Goal: Task Accomplishment & Management: Use online tool/utility

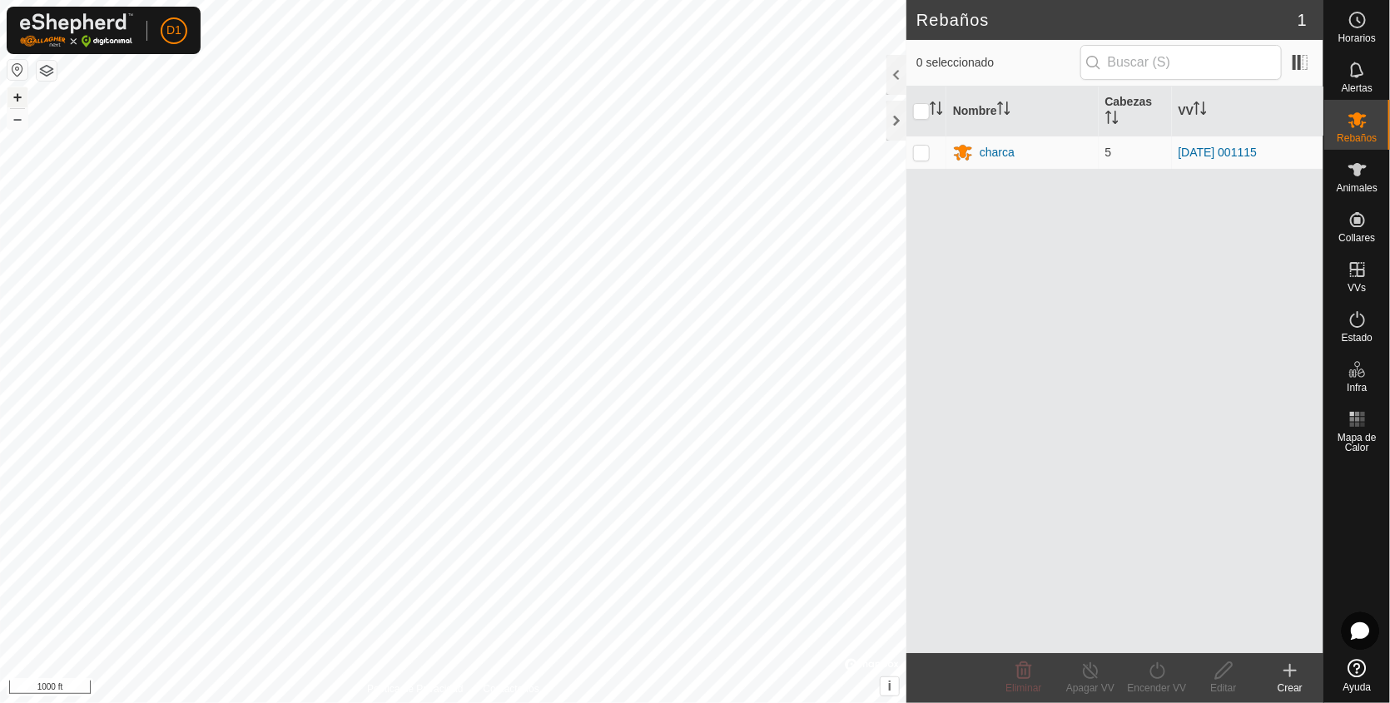
click at [17, 97] on button "+" at bounding box center [17, 97] width 20 height 20
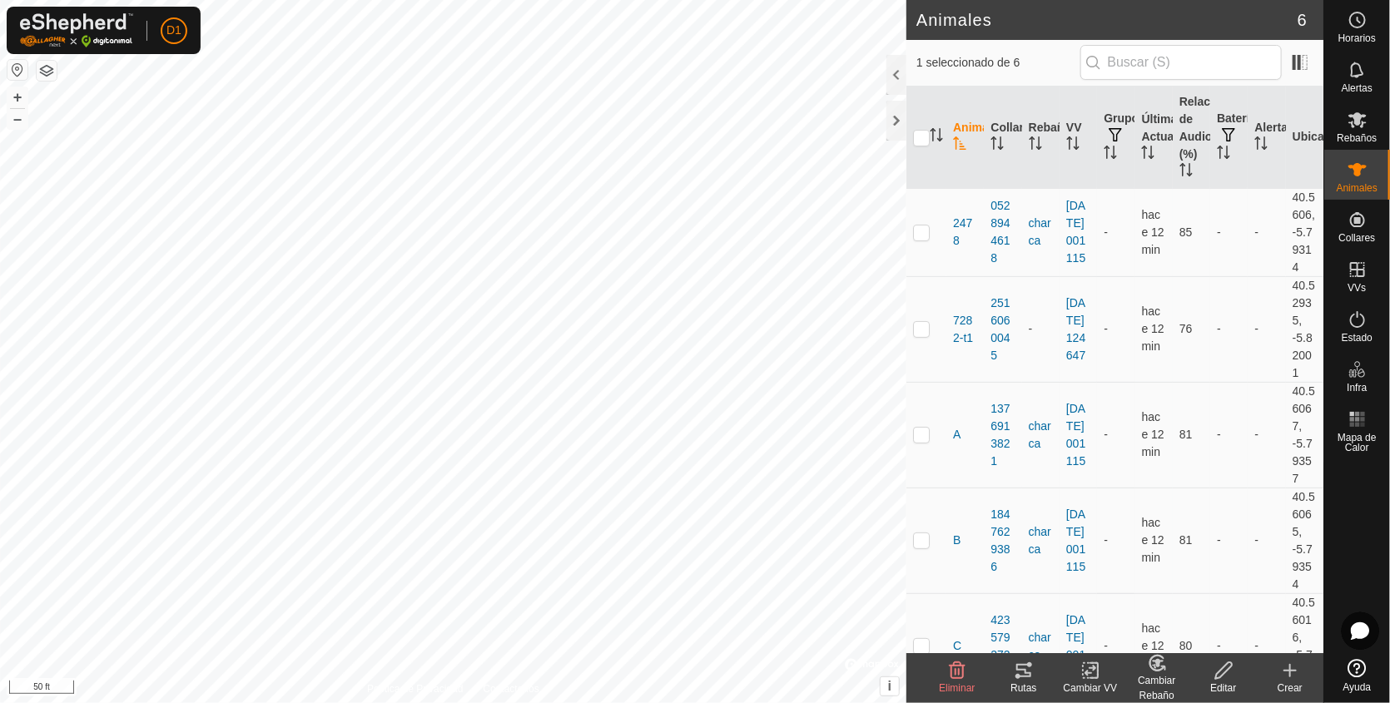
click at [1021, 672] on icon at bounding box center [1024, 671] width 20 height 20
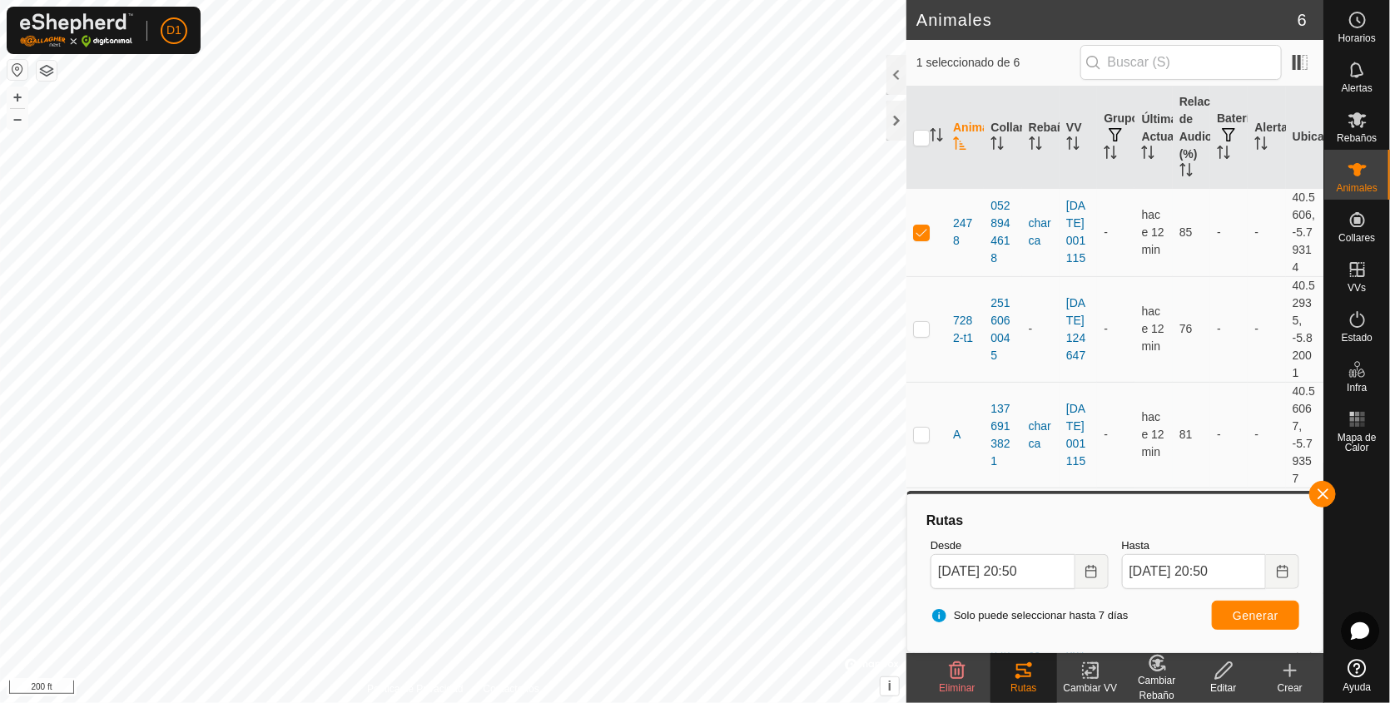
checkbox input "true"
checkbox input "false"
click at [1262, 614] on span "Generar" at bounding box center [1256, 615] width 46 height 13
checkbox input "false"
click at [1245, 609] on span "Generar" at bounding box center [1256, 615] width 46 height 13
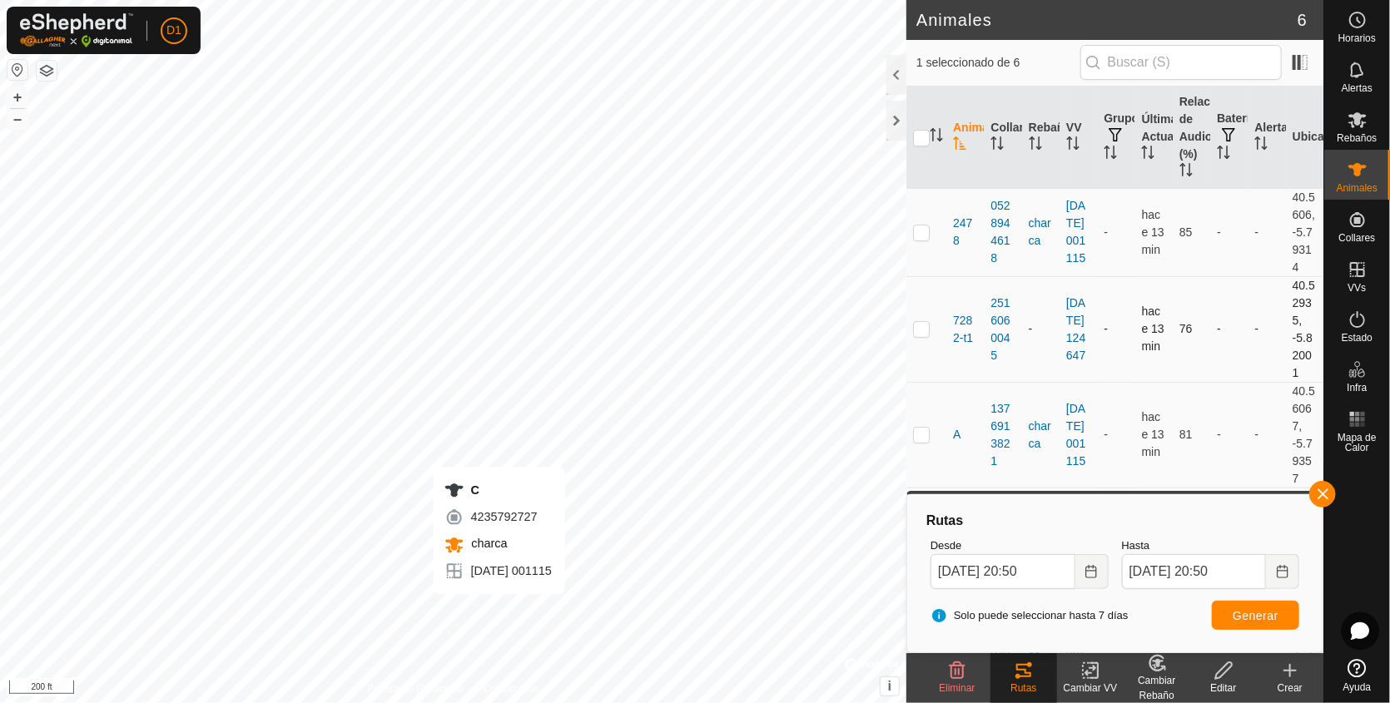
checkbox input "false"
checkbox input "true"
click at [1252, 614] on span "Generar" at bounding box center [1256, 615] width 46 height 13
checkbox input "true"
checkbox input "false"
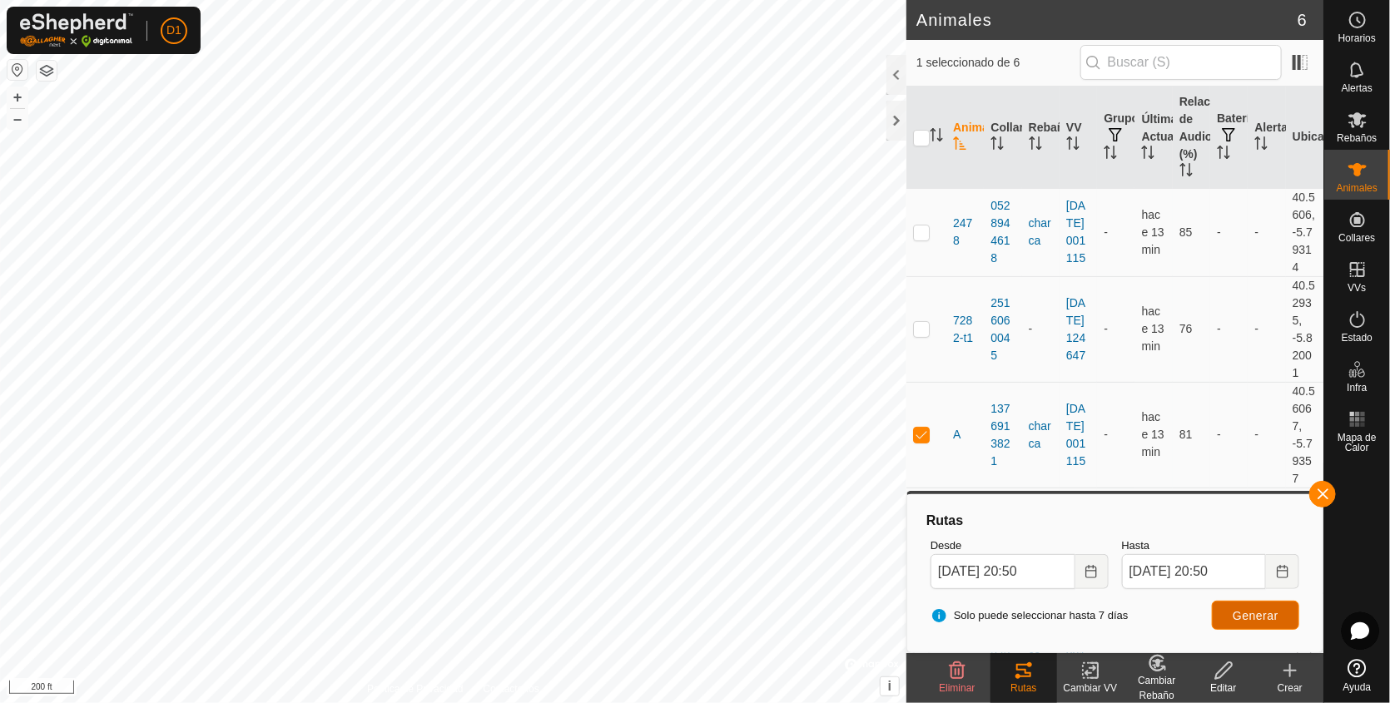
click at [1253, 602] on button "Generar" at bounding box center [1255, 615] width 87 height 29
click at [1321, 500] on button "button" at bounding box center [1323, 494] width 27 height 27
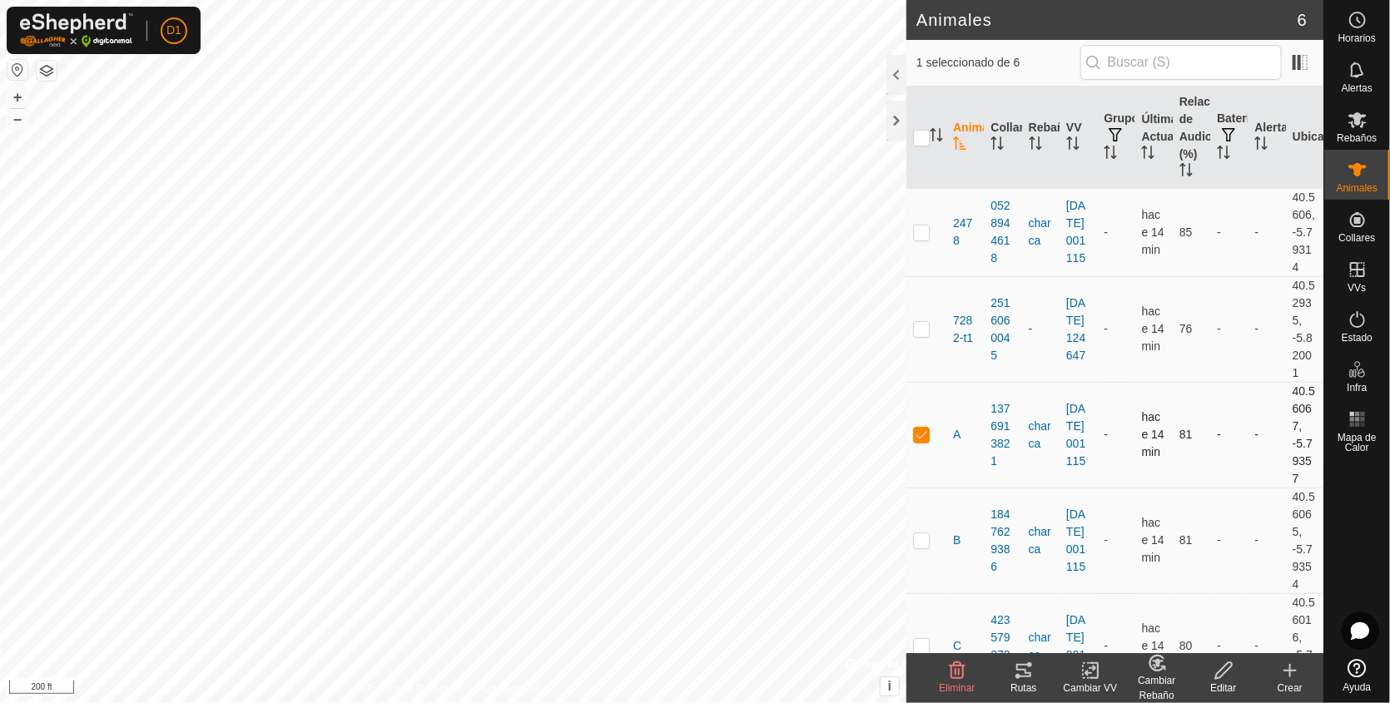
click at [923, 441] on p-checkbox at bounding box center [921, 434] width 17 height 13
checkbox input "false"
click at [807, 0] on html "D1 Horarios Alertas Rebaños Animales Collares VVs Estado Infra Mapa de Calor Ay…" at bounding box center [695, 351] width 1390 height 703
click at [9, 88] on button "+" at bounding box center [17, 97] width 20 height 20
click at [1286, 666] on icon at bounding box center [1290, 671] width 20 height 20
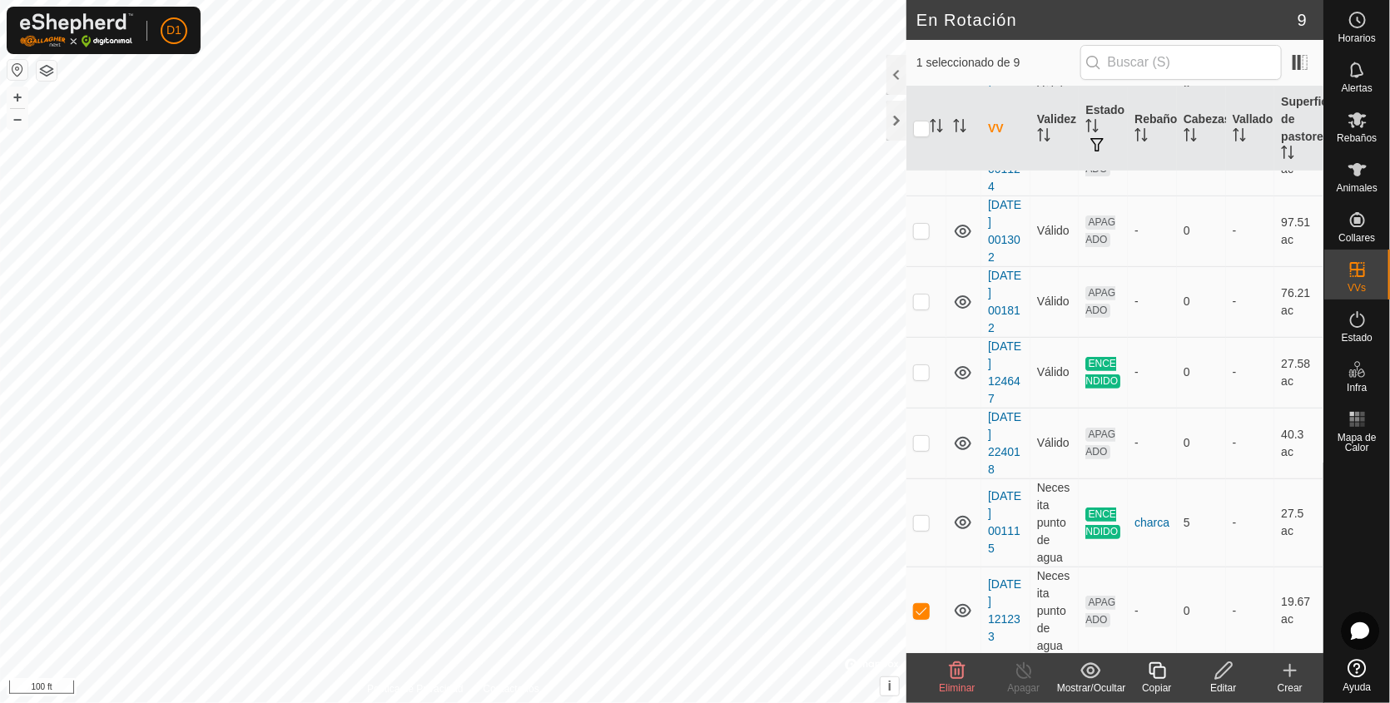
scroll to position [238, 0]
click at [919, 604] on p-checkbox at bounding box center [921, 610] width 17 height 13
checkbox input "false"
click at [1287, 664] on icon at bounding box center [1290, 671] width 20 height 20
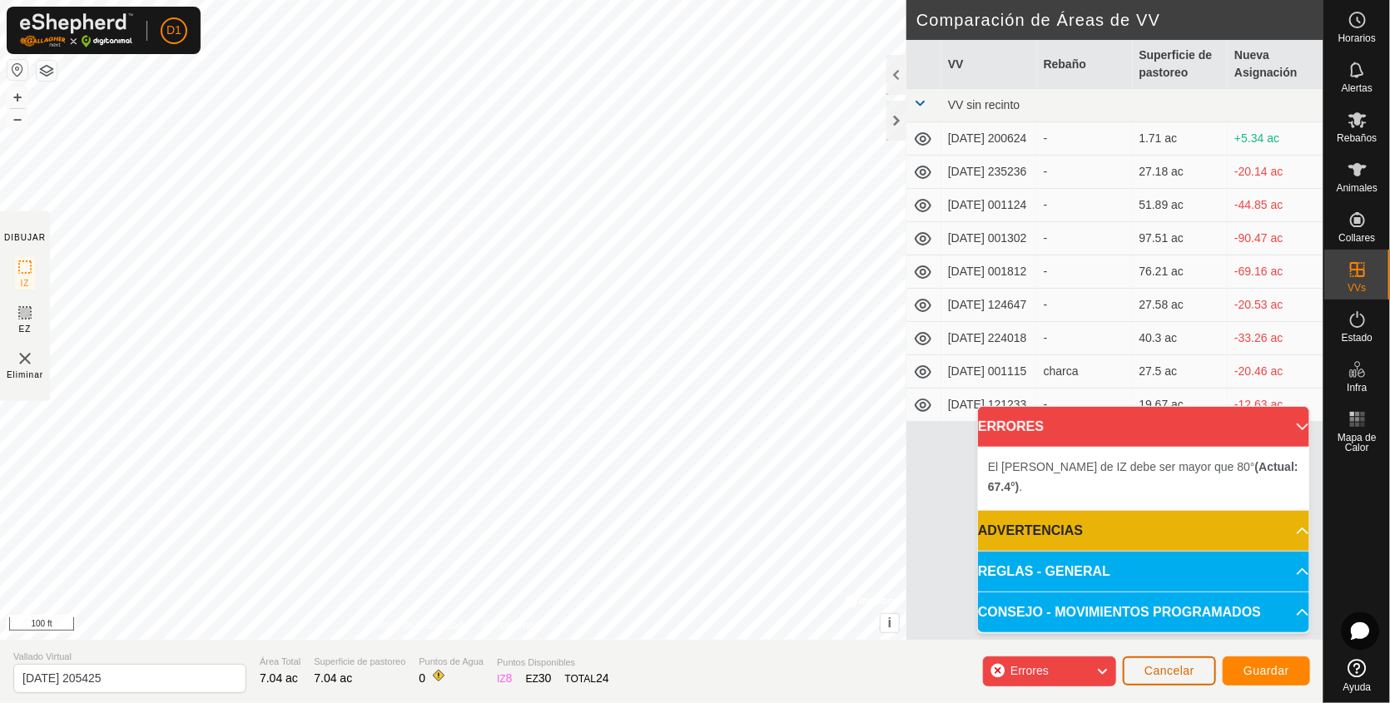
click at [1171, 676] on span "Cancelar" at bounding box center [1170, 670] width 50 height 13
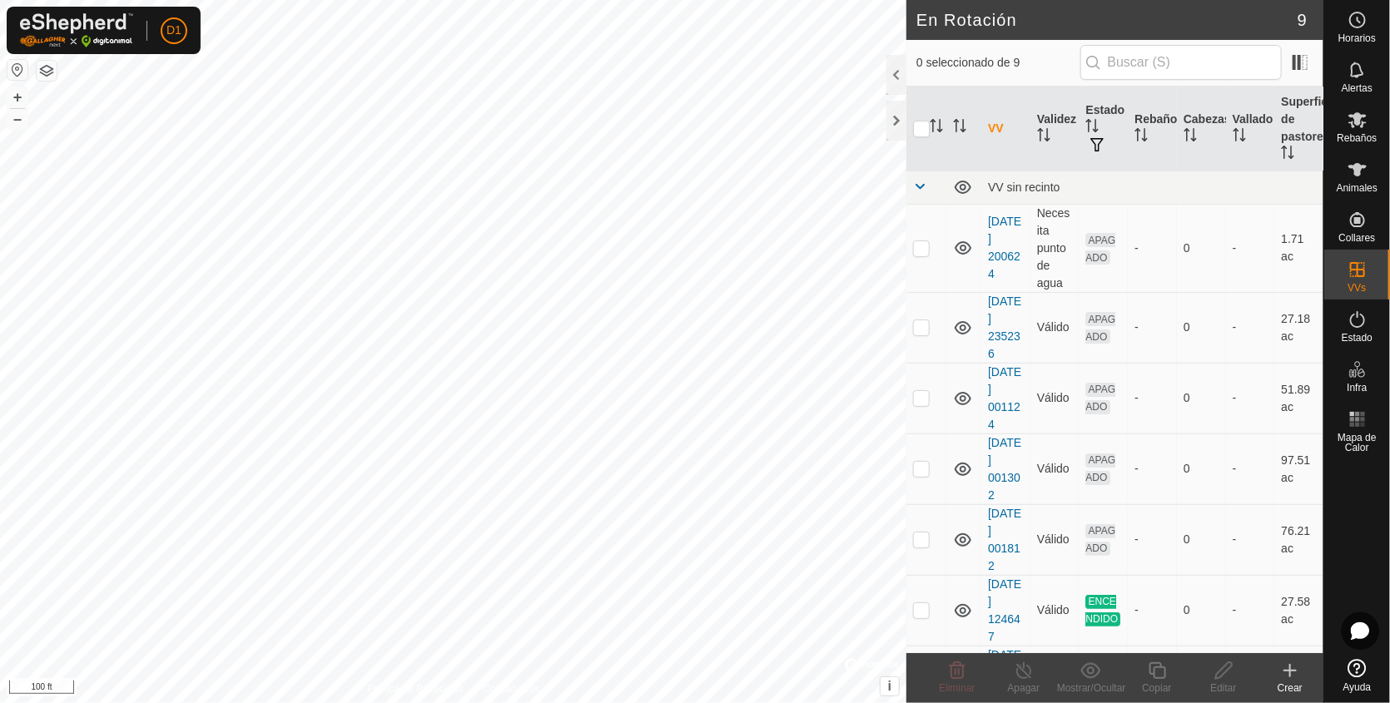
click at [1286, 669] on icon at bounding box center [1290, 671] width 20 height 20
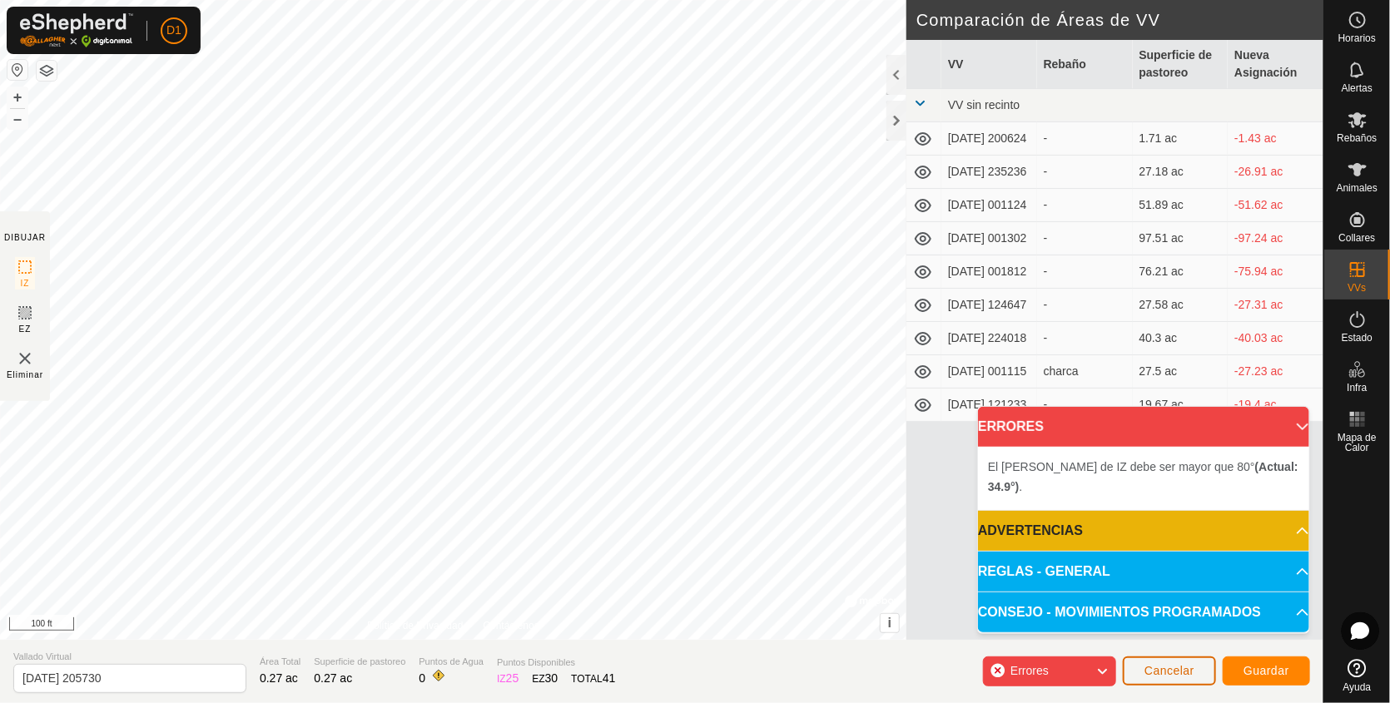
click at [1170, 672] on span "Cancelar" at bounding box center [1170, 670] width 50 height 13
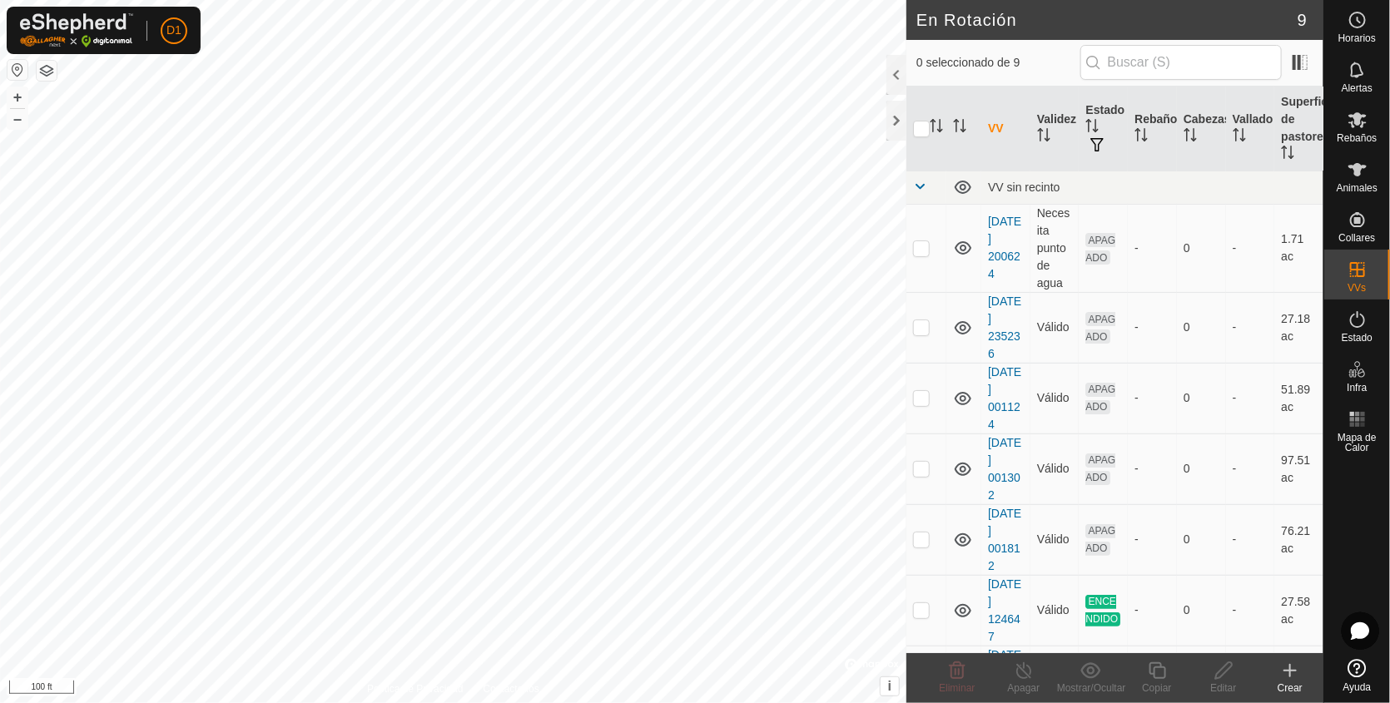
click at [1293, 669] on icon at bounding box center [1290, 671] width 20 height 20
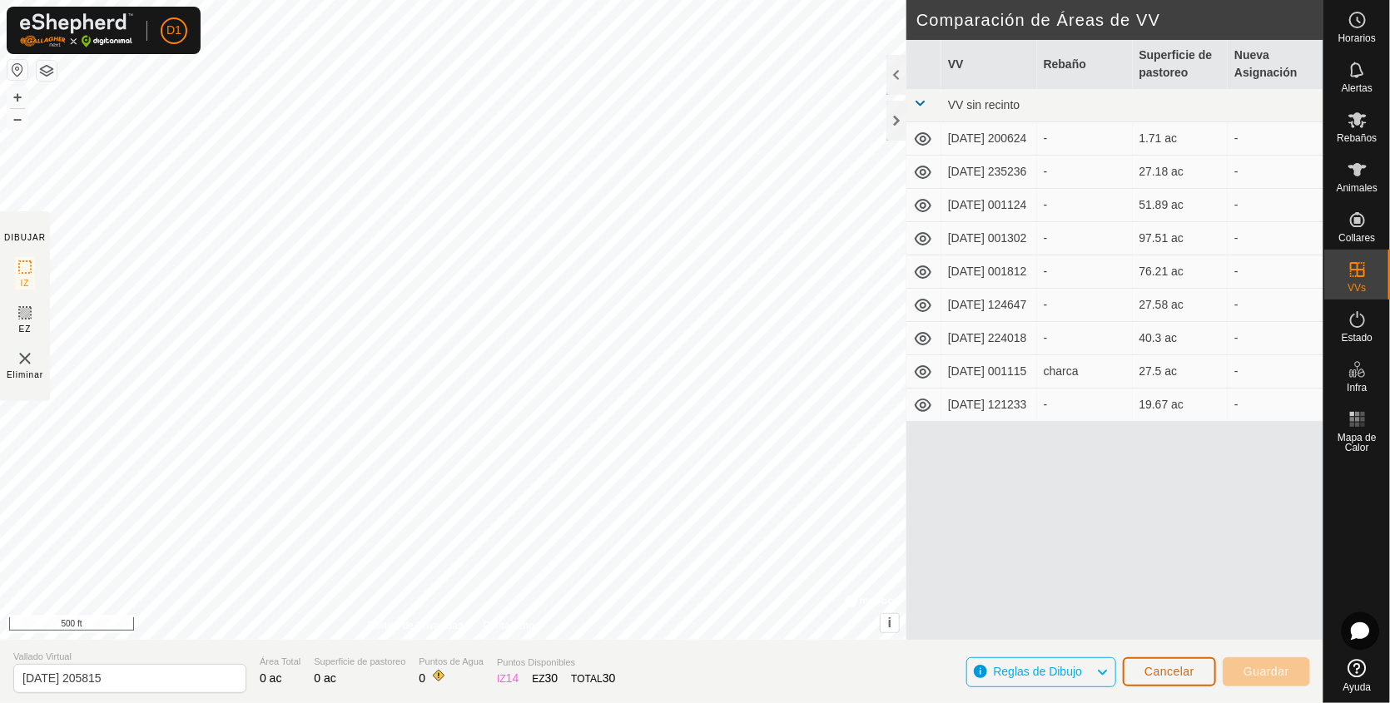
click at [1151, 670] on span "Cancelar" at bounding box center [1170, 671] width 50 height 13
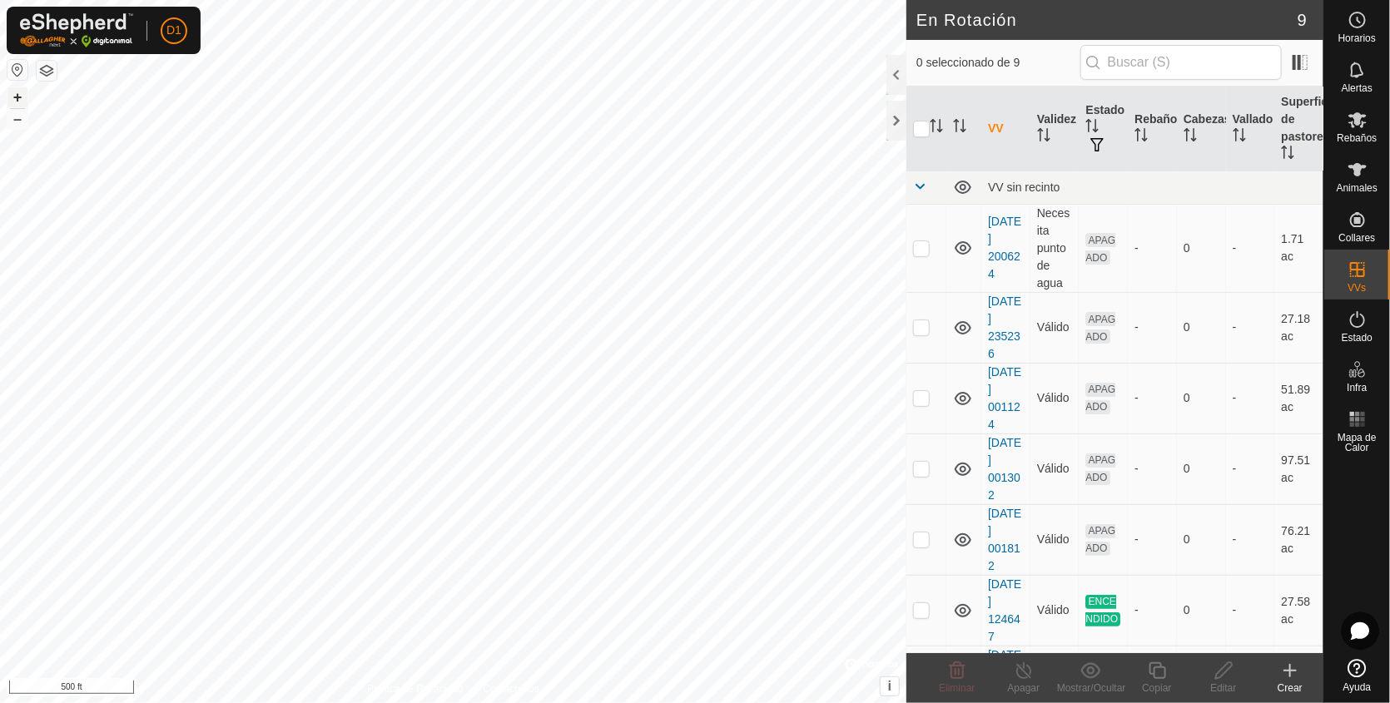
click at [17, 95] on button "+" at bounding box center [17, 97] width 20 height 20
click at [748, 0] on html "D1 Horarios Alertas Rebaños Animales Collares VVs Estado Infra Mapa de Calor Ay…" at bounding box center [695, 351] width 1390 height 703
click at [1288, 671] on icon at bounding box center [1291, 671] width 12 height 0
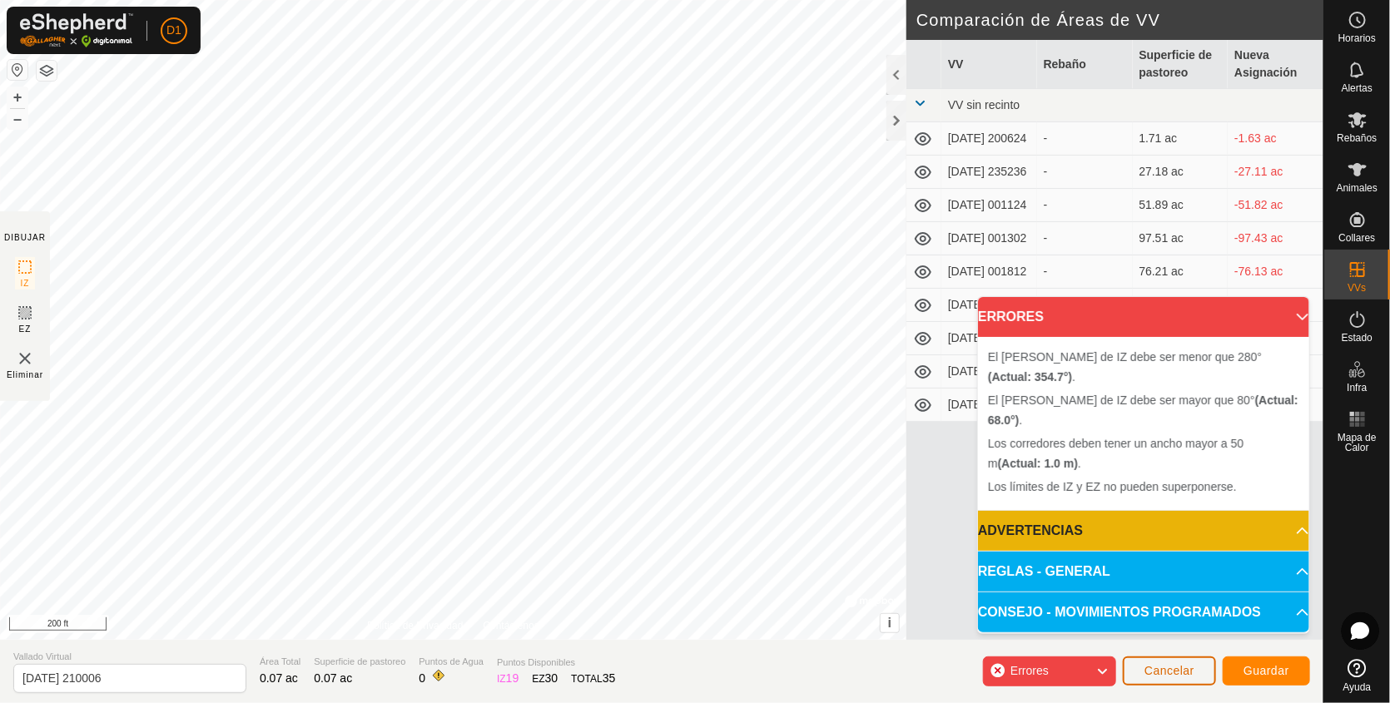
click at [1180, 667] on span "Cancelar" at bounding box center [1170, 670] width 50 height 13
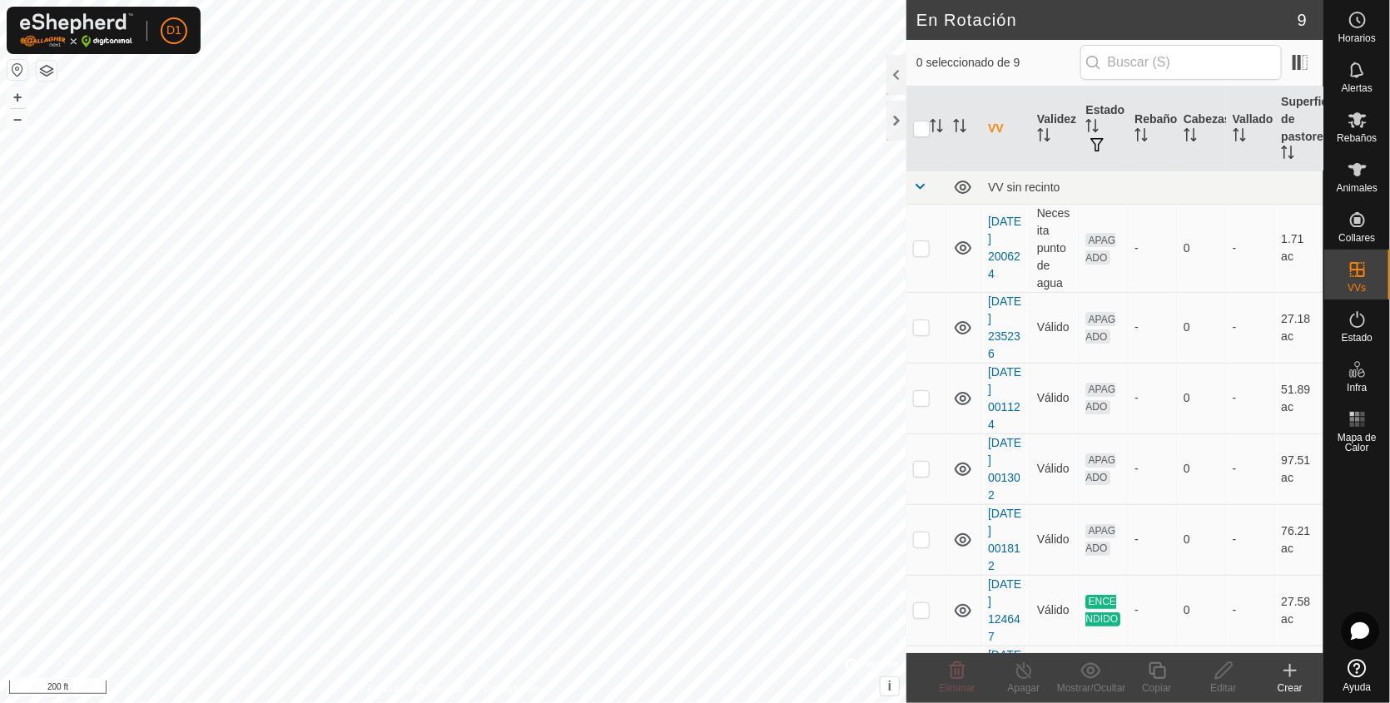
click at [1292, 667] on icon at bounding box center [1290, 671] width 20 height 20
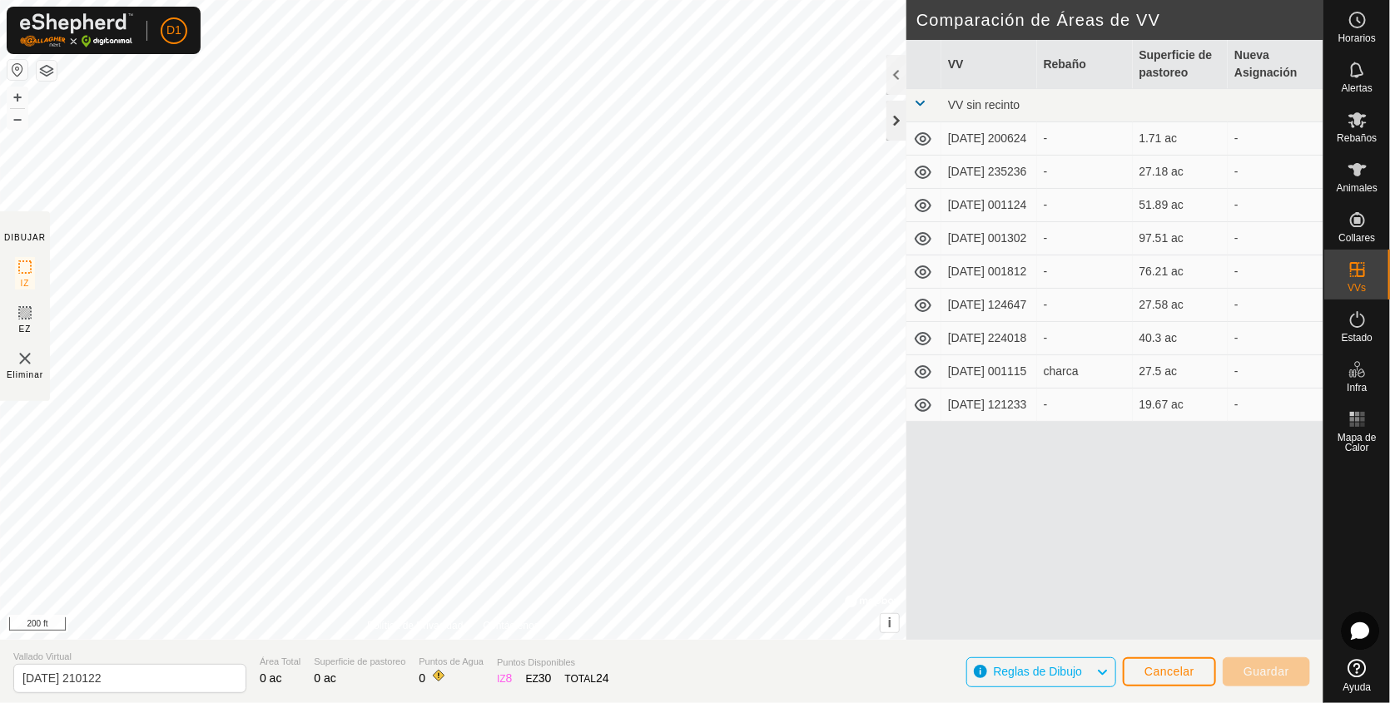
click at [897, 125] on div at bounding box center [897, 121] width 20 height 40
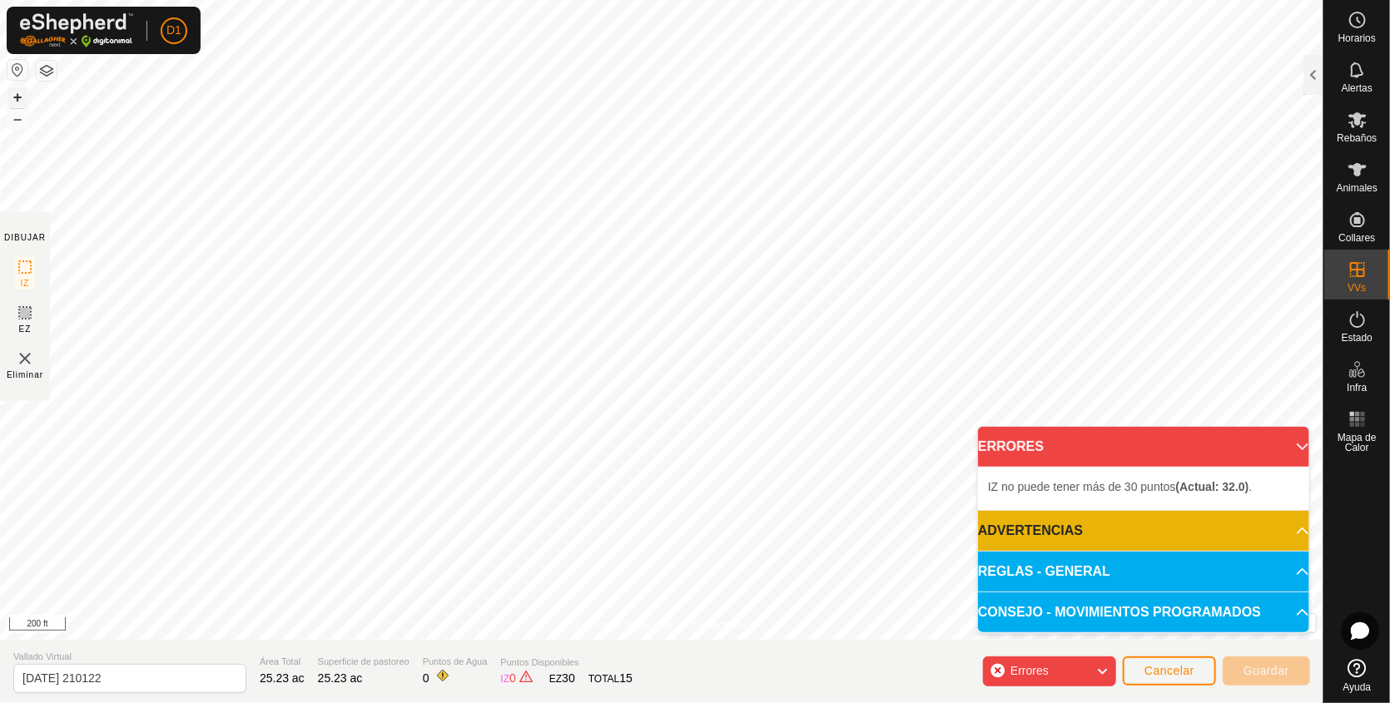
click at [17, 102] on button "+" at bounding box center [17, 97] width 20 height 20
click at [692, 644] on div "DIBUJAR IZ EZ Eliminar Política de Privacidad Contáctenos El [PERSON_NAME] de I…" at bounding box center [662, 351] width 1324 height 703
click at [1077, 674] on div "Errores" at bounding box center [1049, 672] width 133 height 30
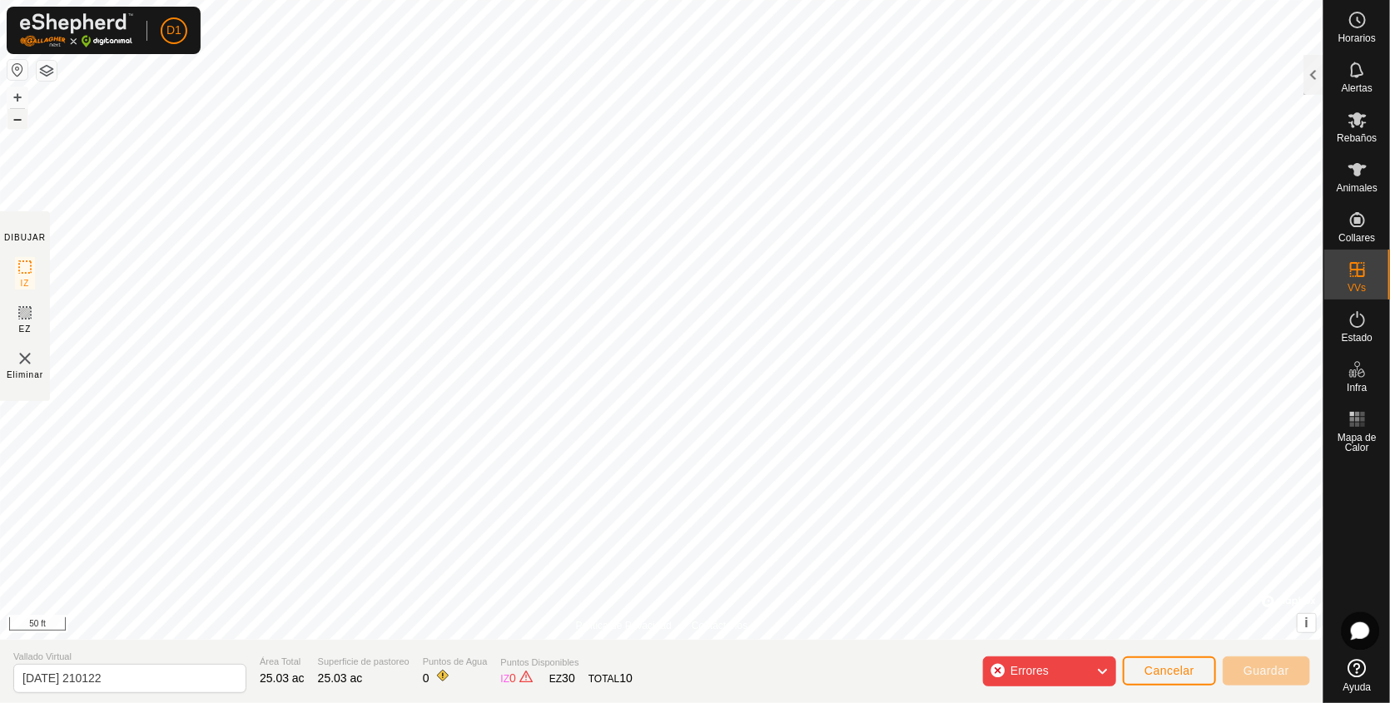
click at [17, 117] on button "–" at bounding box center [17, 119] width 20 height 20
click at [1059, 679] on span "Errores" at bounding box center [1037, 672] width 52 height 22
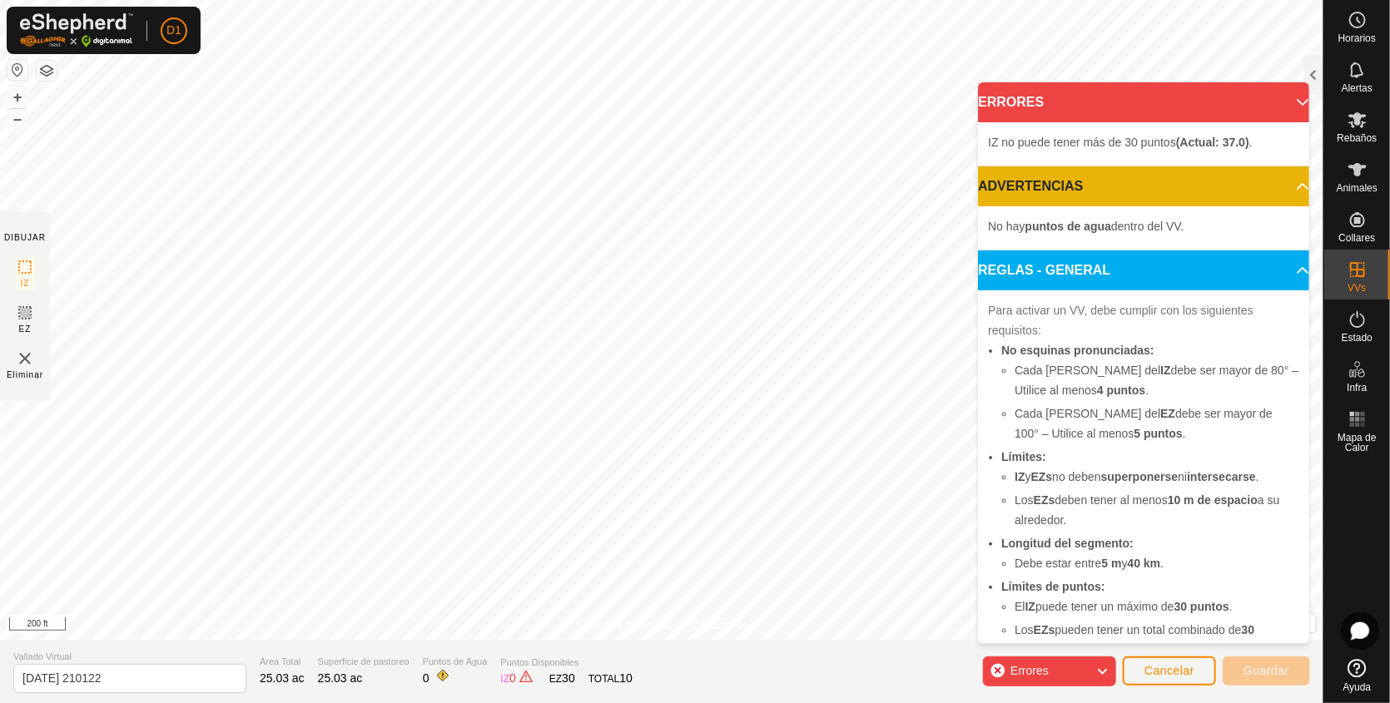
click at [1059, 679] on span "Errores" at bounding box center [1037, 672] width 52 height 22
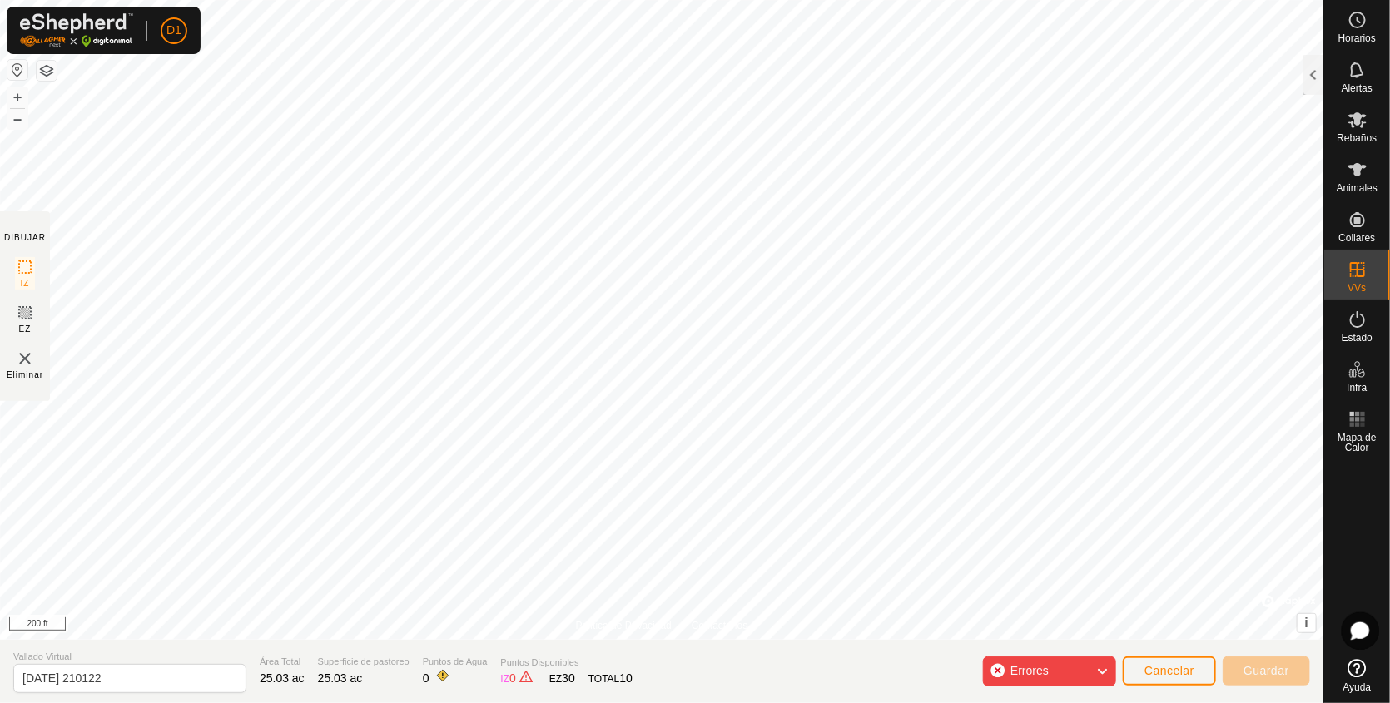
click at [1099, 693] on section "Vallado Virtual [DATE] 210122 Área Total 25.03 ac Superficie de pastoreo 25.03 …" at bounding box center [662, 671] width 1324 height 63
click at [27, 271] on icon at bounding box center [25, 267] width 20 height 20
click at [1056, 661] on span "Errores" at bounding box center [1037, 672] width 52 height 22
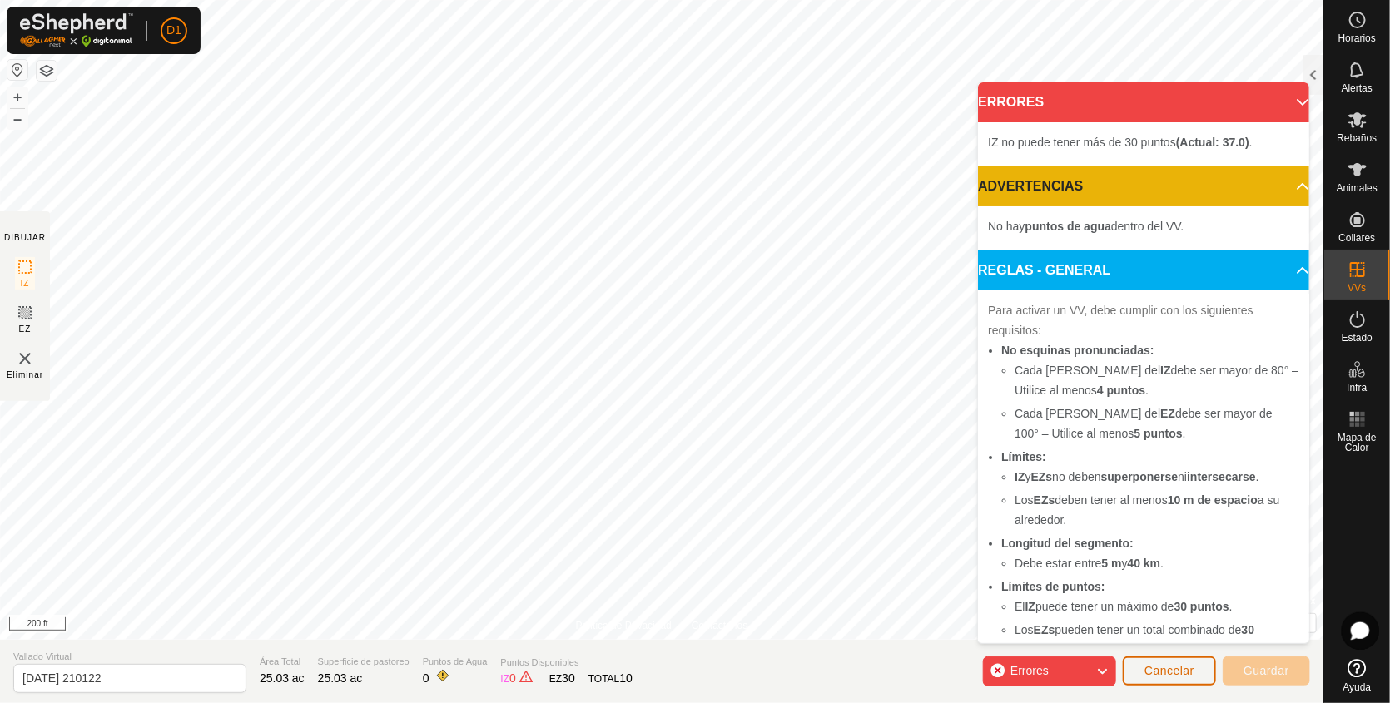
click at [1169, 670] on span "Cancelar" at bounding box center [1170, 670] width 50 height 13
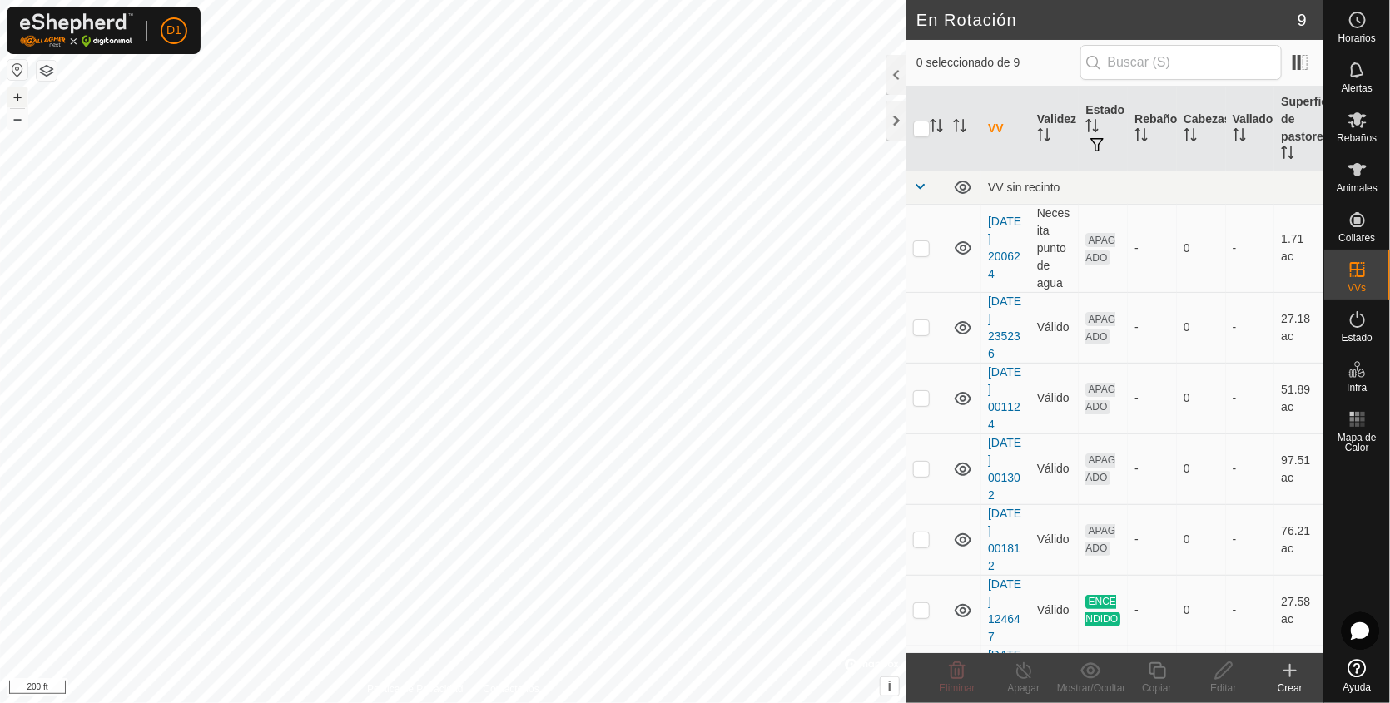
click at [14, 93] on button "+" at bounding box center [17, 97] width 20 height 20
click at [1285, 671] on icon at bounding box center [1291, 671] width 12 height 0
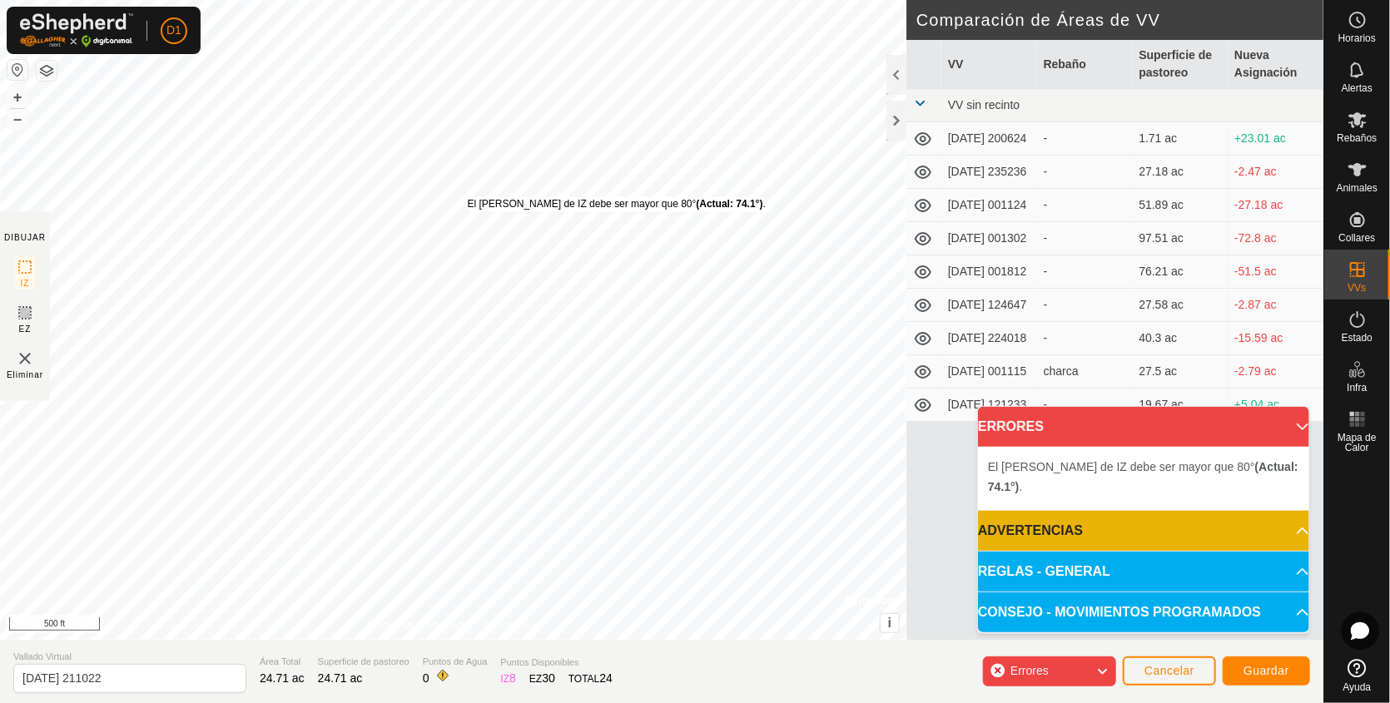
click at [468, 197] on div "El [PERSON_NAME] de IZ debe ser mayor que 80° (Actual: 74.1°) ." at bounding box center [617, 204] width 298 height 15
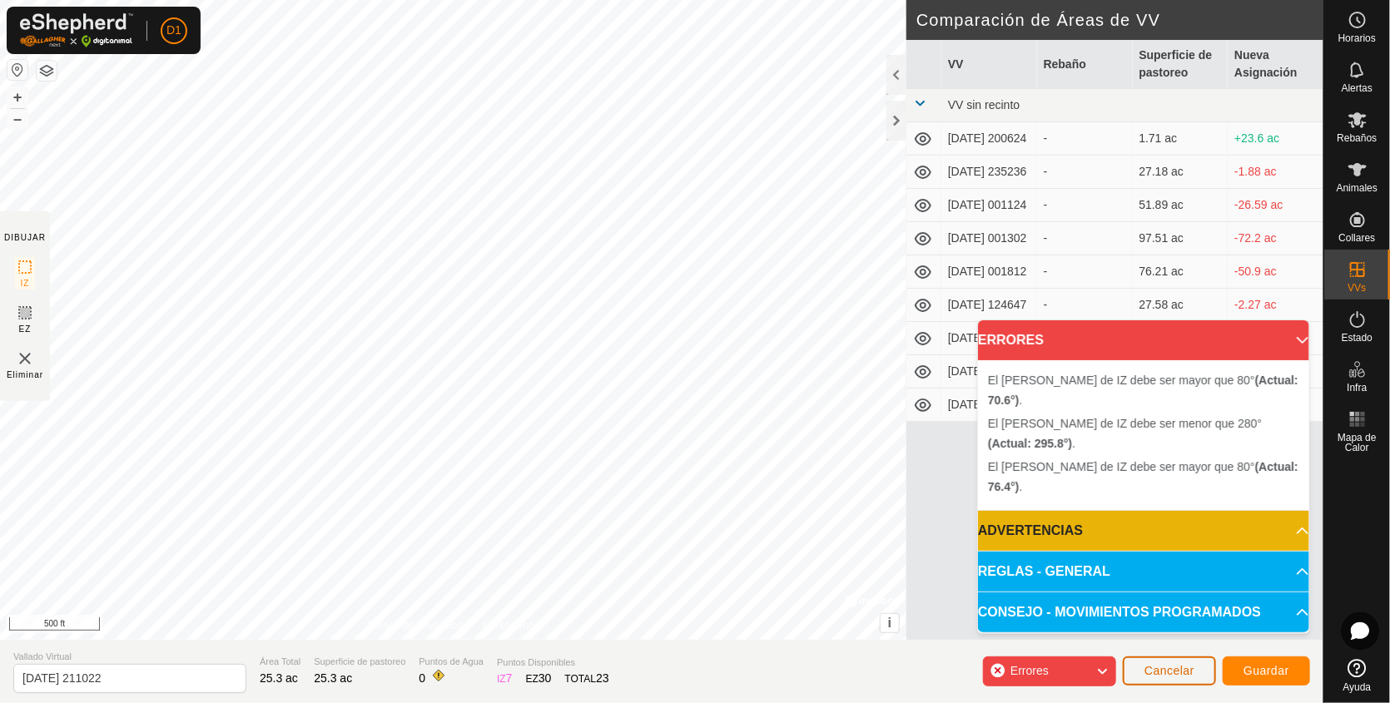
click at [1168, 669] on span "Cancelar" at bounding box center [1170, 670] width 50 height 13
